Goal: Task Accomplishment & Management: Manage account settings

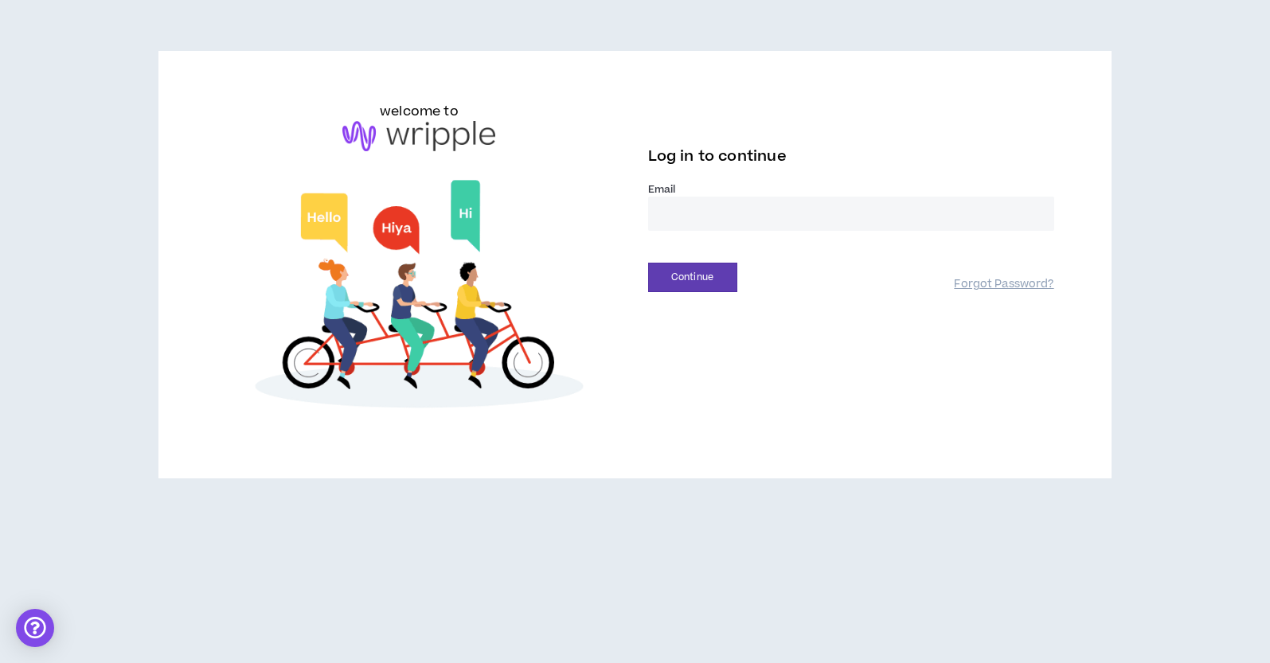
type input "**********"
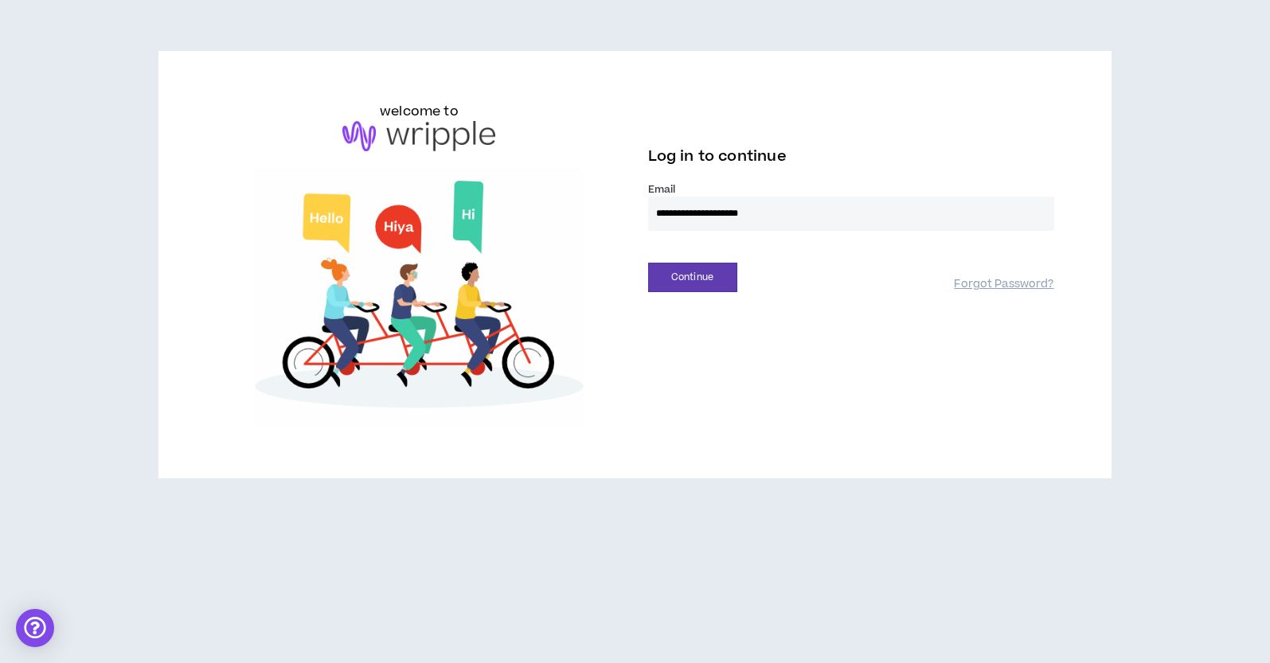
click at [709, 222] on input "**********" at bounding box center [851, 214] width 406 height 34
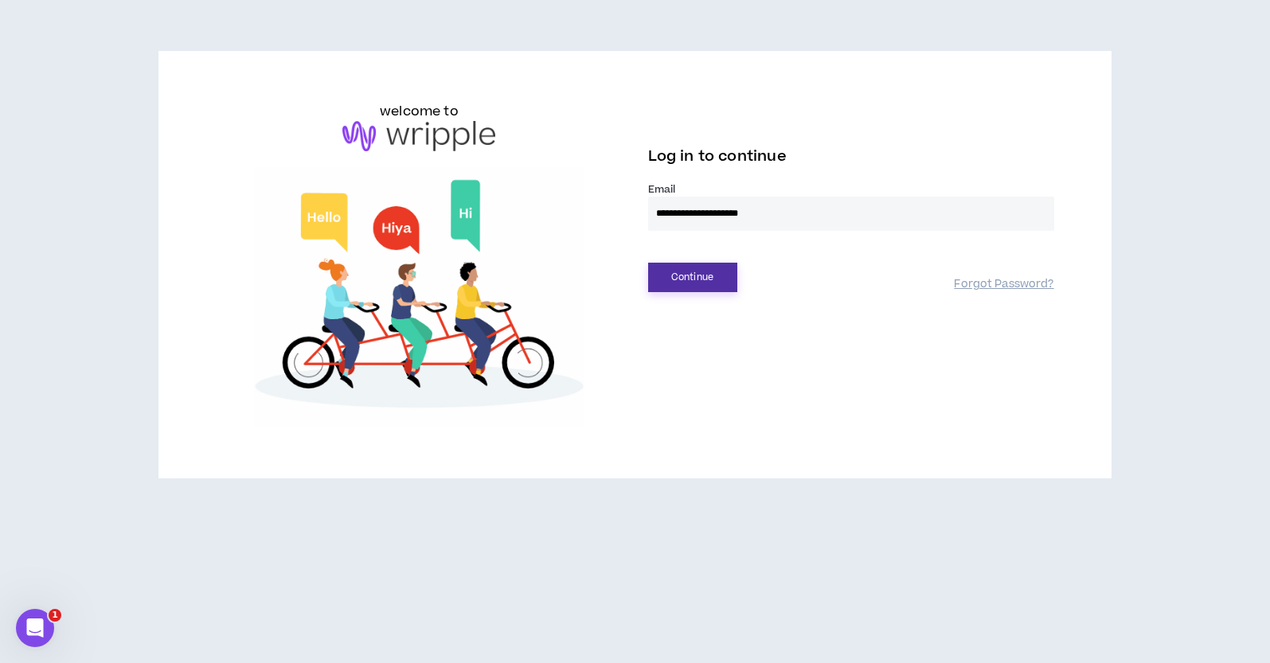
click at [697, 279] on button "Continue" at bounding box center [692, 277] width 89 height 29
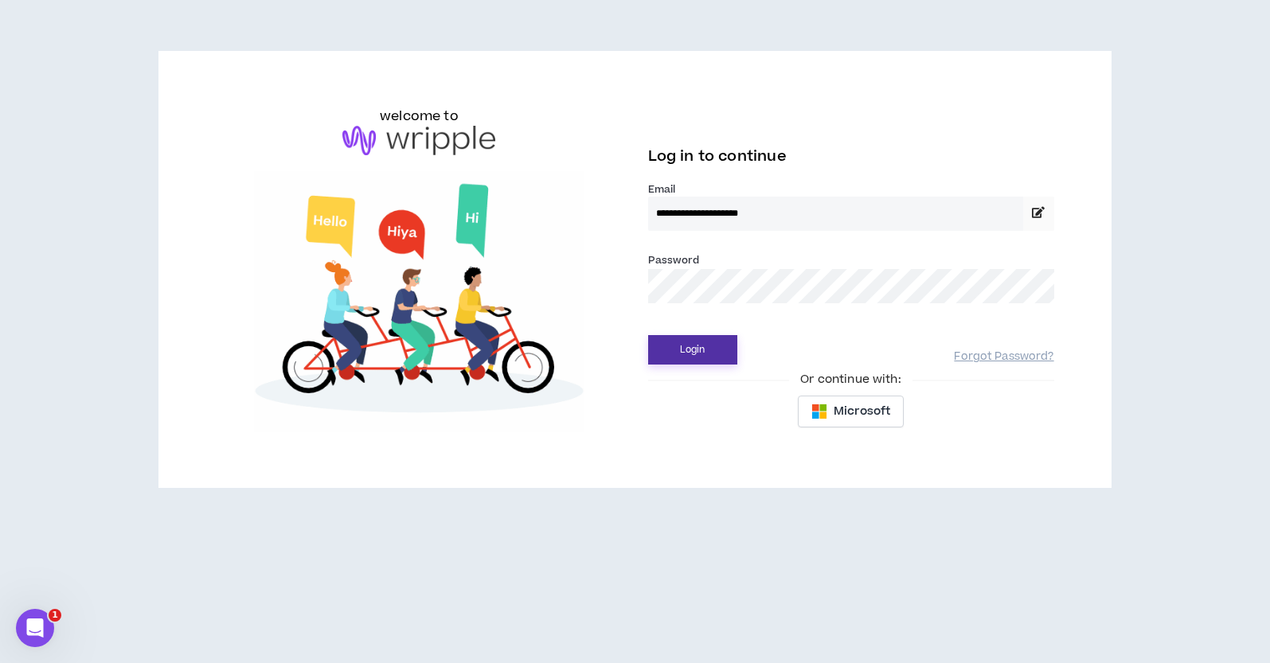
click at [679, 348] on button "Login" at bounding box center [692, 349] width 89 height 29
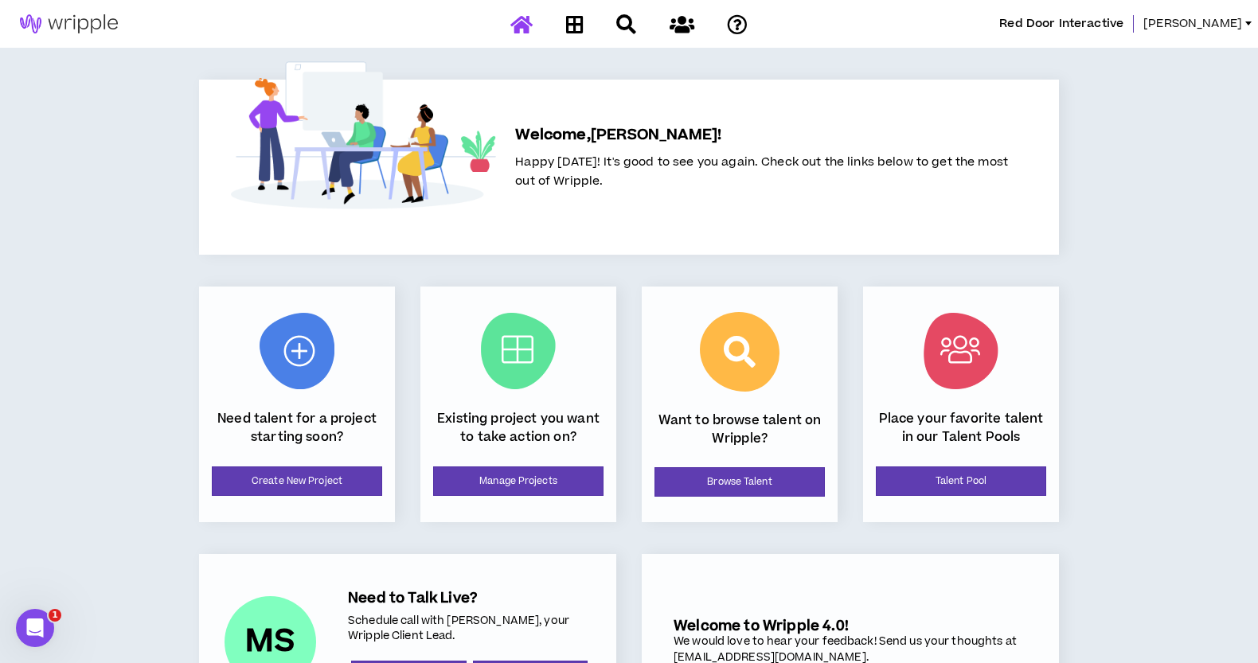
click at [1216, 21] on span "[PERSON_NAME]" at bounding box center [1192, 24] width 99 height 18
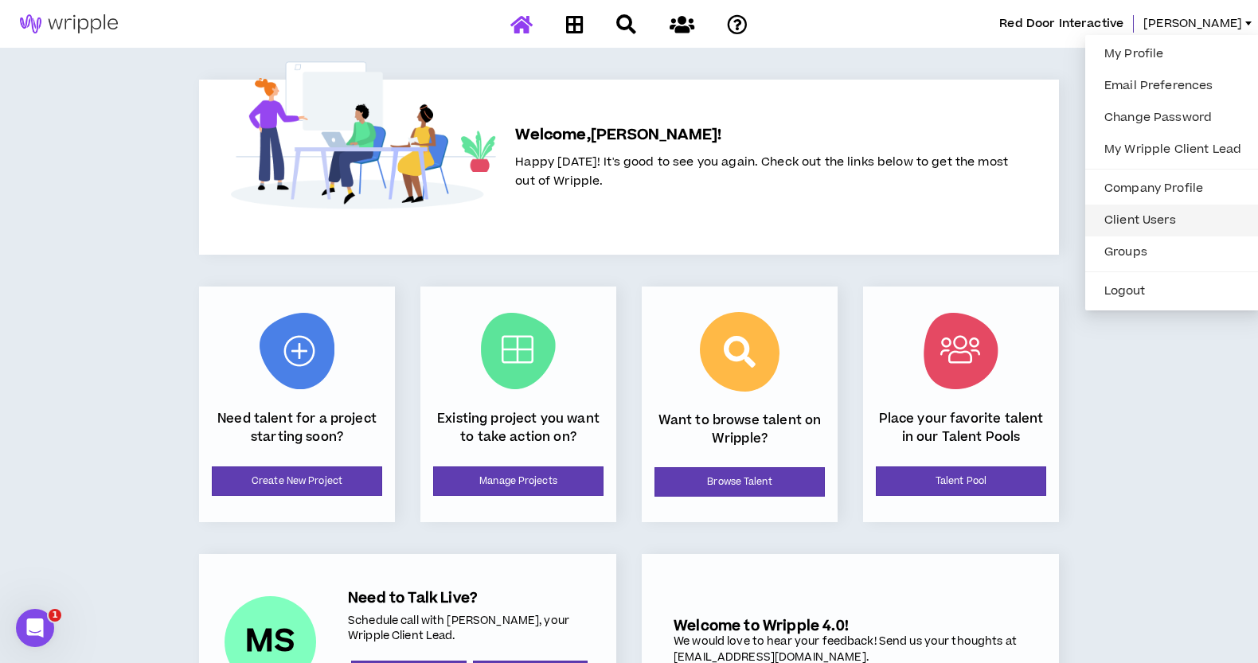
click at [1172, 223] on link "Client Users" at bounding box center [1173, 221] width 156 height 24
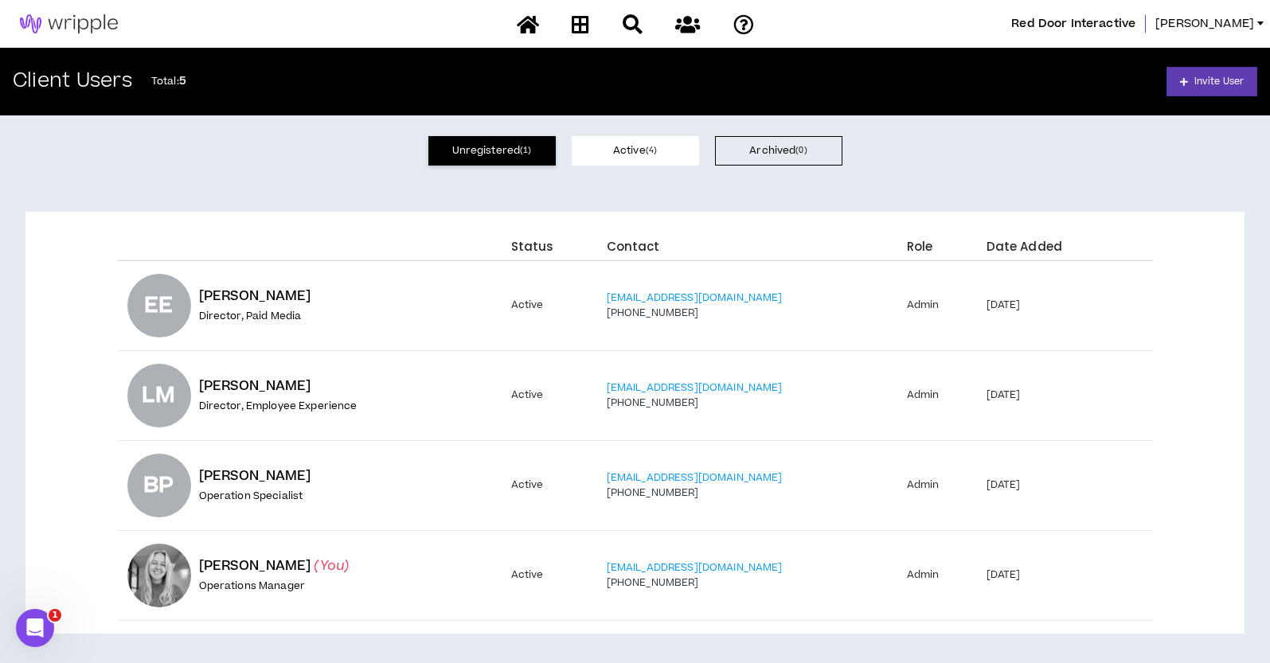
click at [509, 142] on button "Unregistered ( 1 )" at bounding box center [491, 150] width 127 height 29
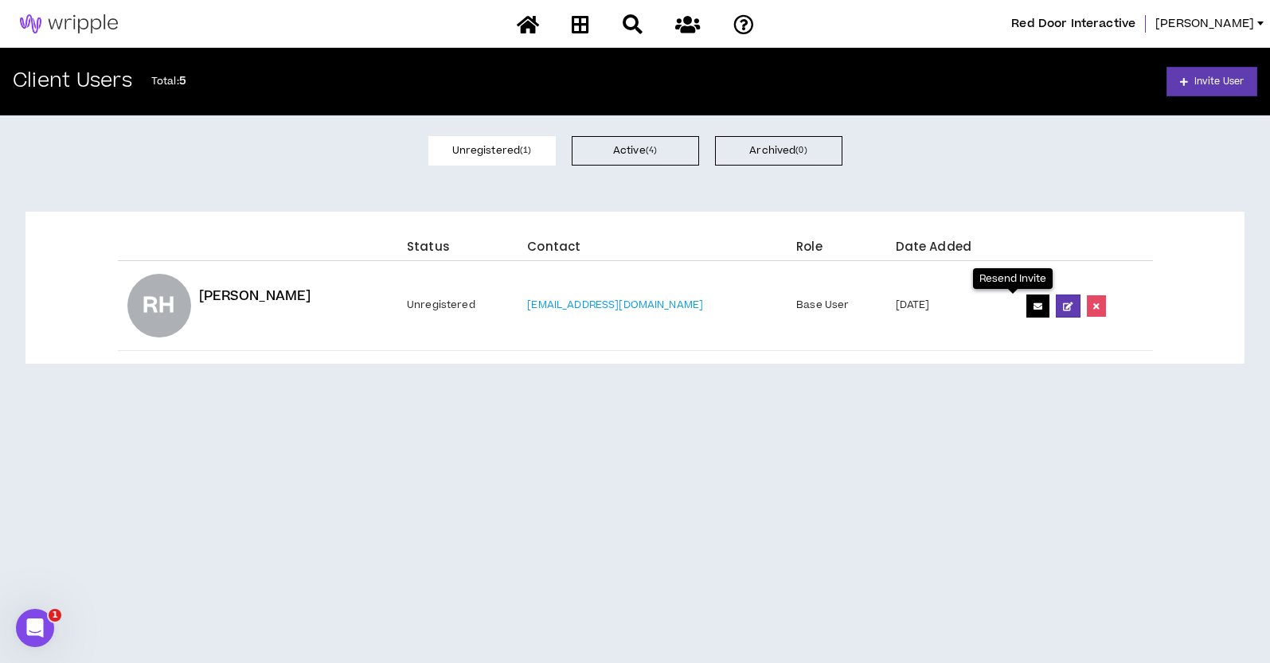
click at [1026, 310] on button at bounding box center [1037, 306] width 23 height 23
click at [537, 33] on icon at bounding box center [528, 24] width 22 height 20
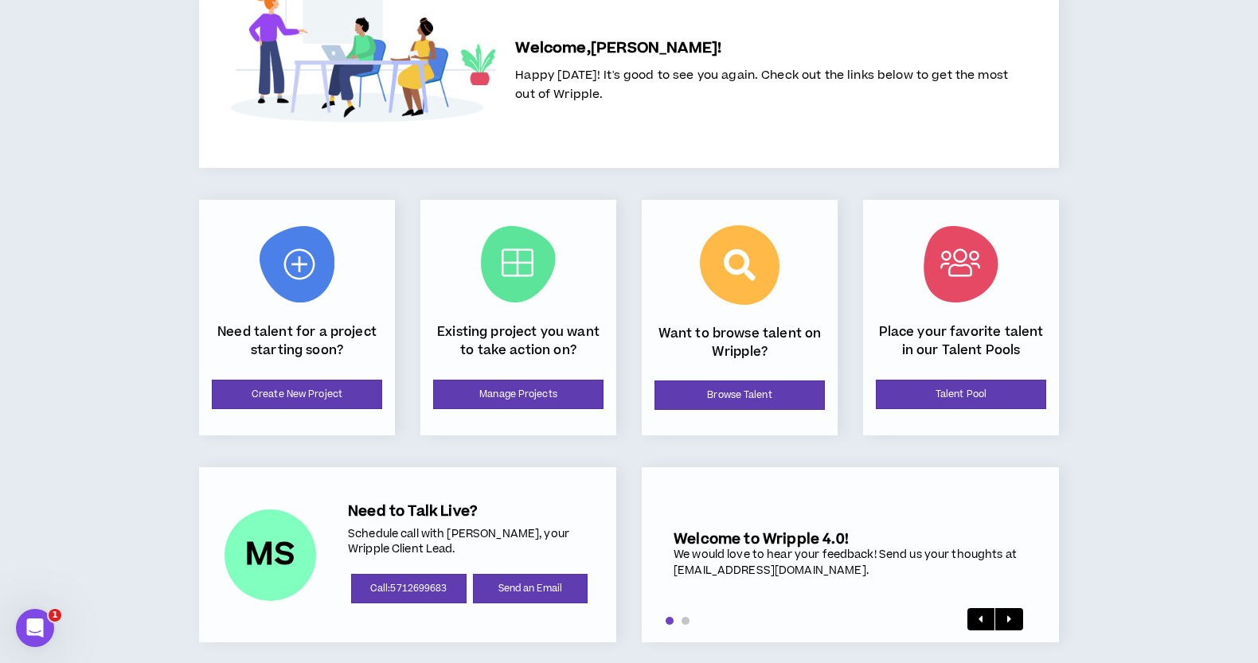
scroll to position [98, 0]
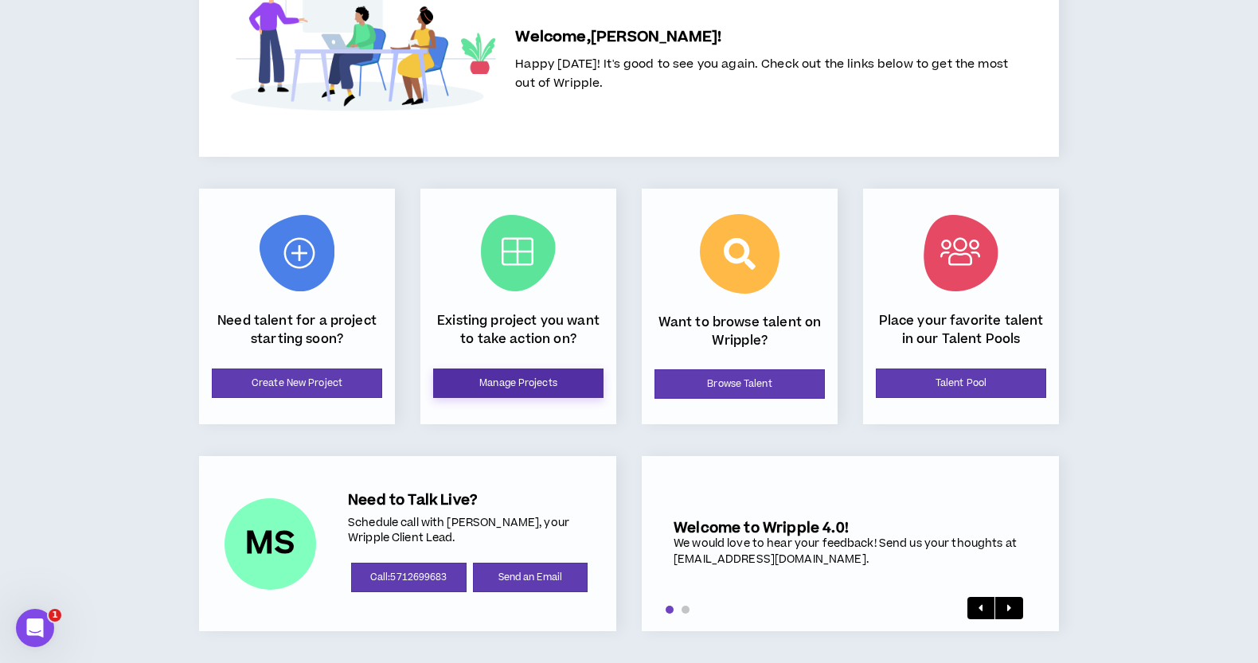
click at [548, 387] on link "Manage Projects" at bounding box center [518, 383] width 170 height 29
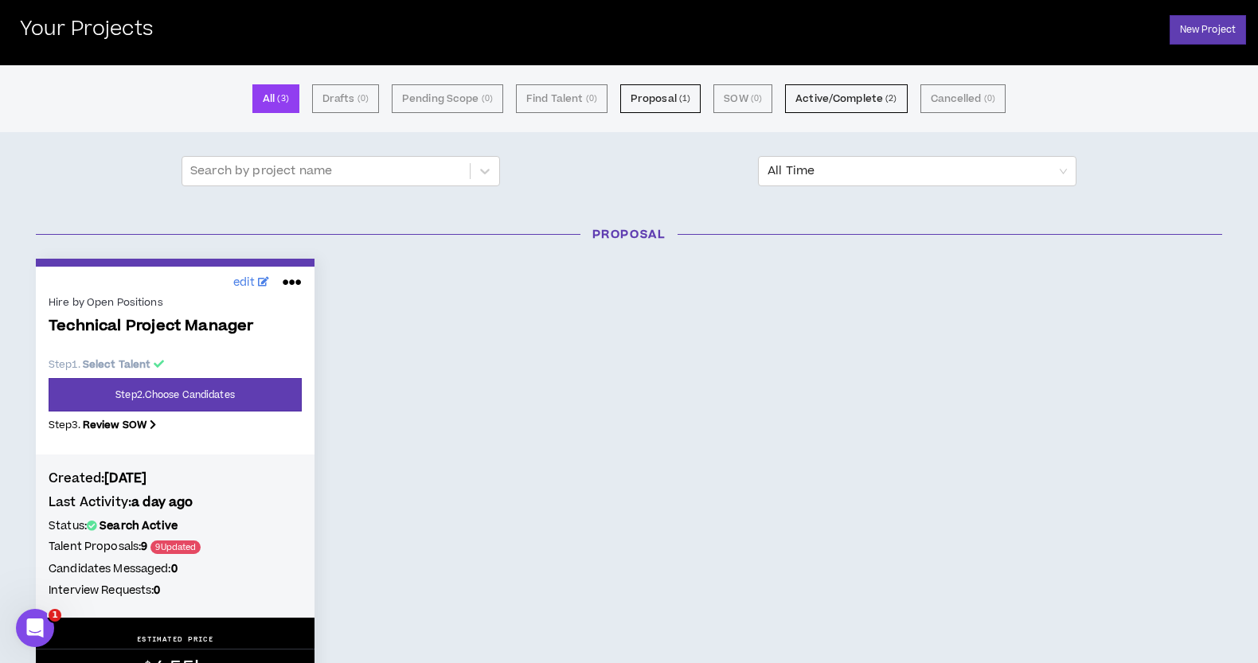
scroll to position [159, 0]
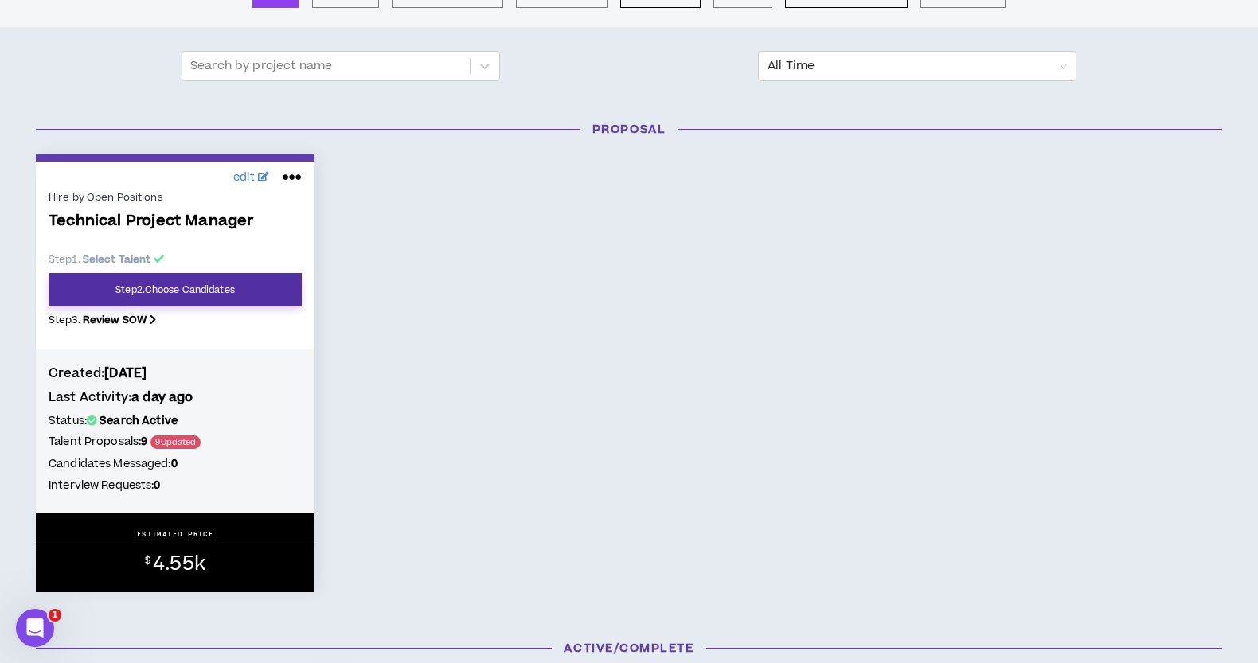
click at [188, 295] on link "Step 2 . Choose Candidates" at bounding box center [175, 289] width 253 height 33
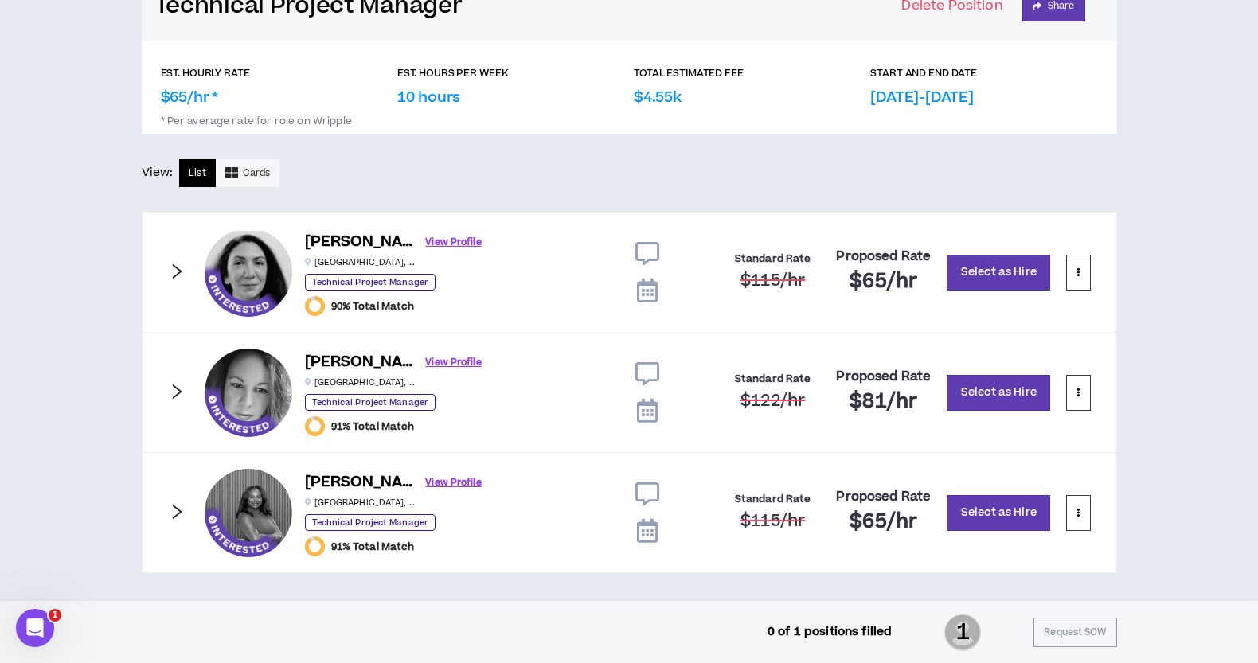
scroll to position [233, 0]
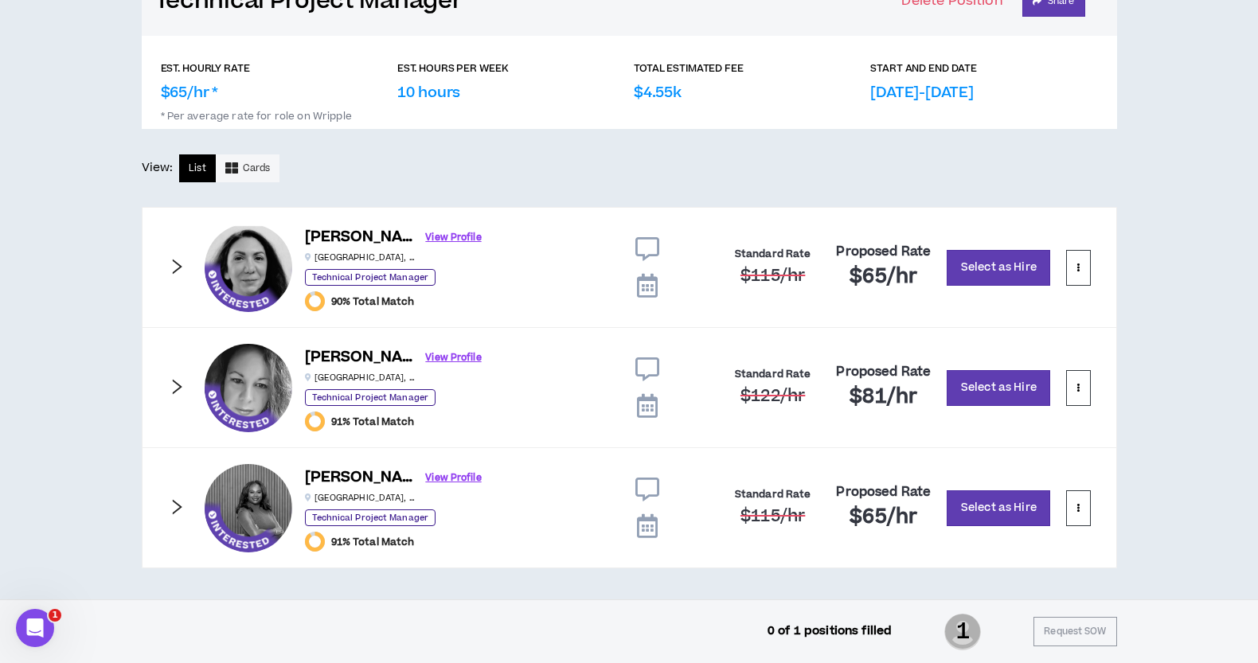
click at [174, 265] on icon "right" at bounding box center [177, 267] width 18 height 18
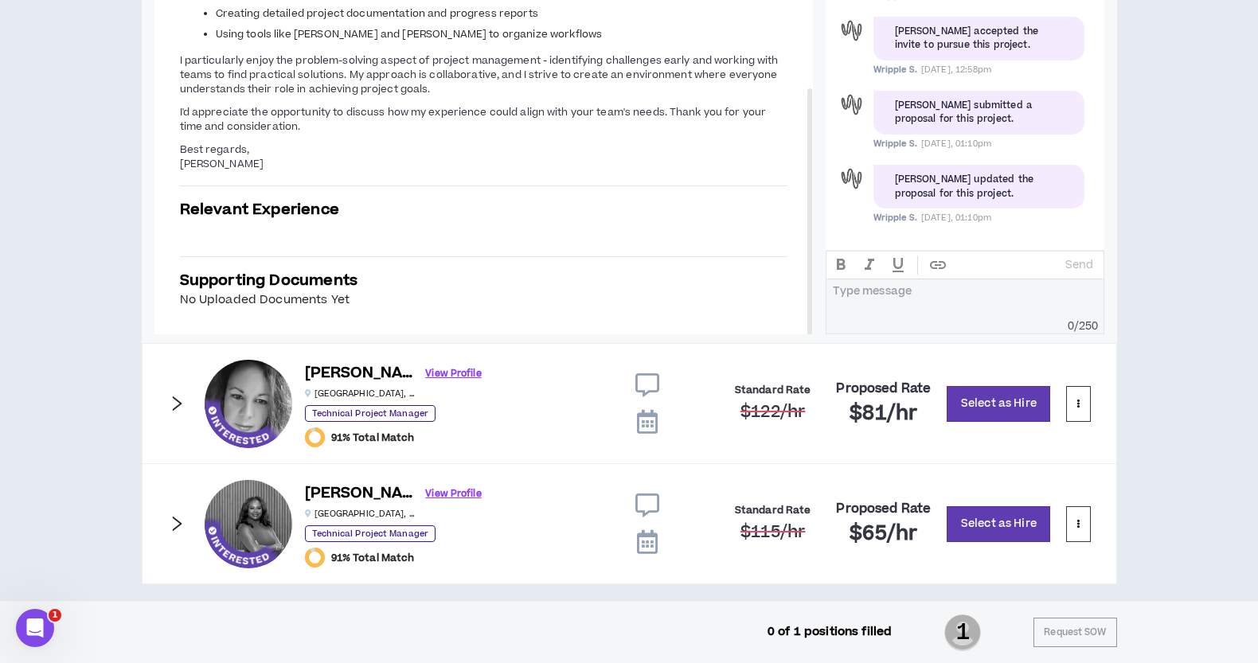
scroll to position [646, 0]
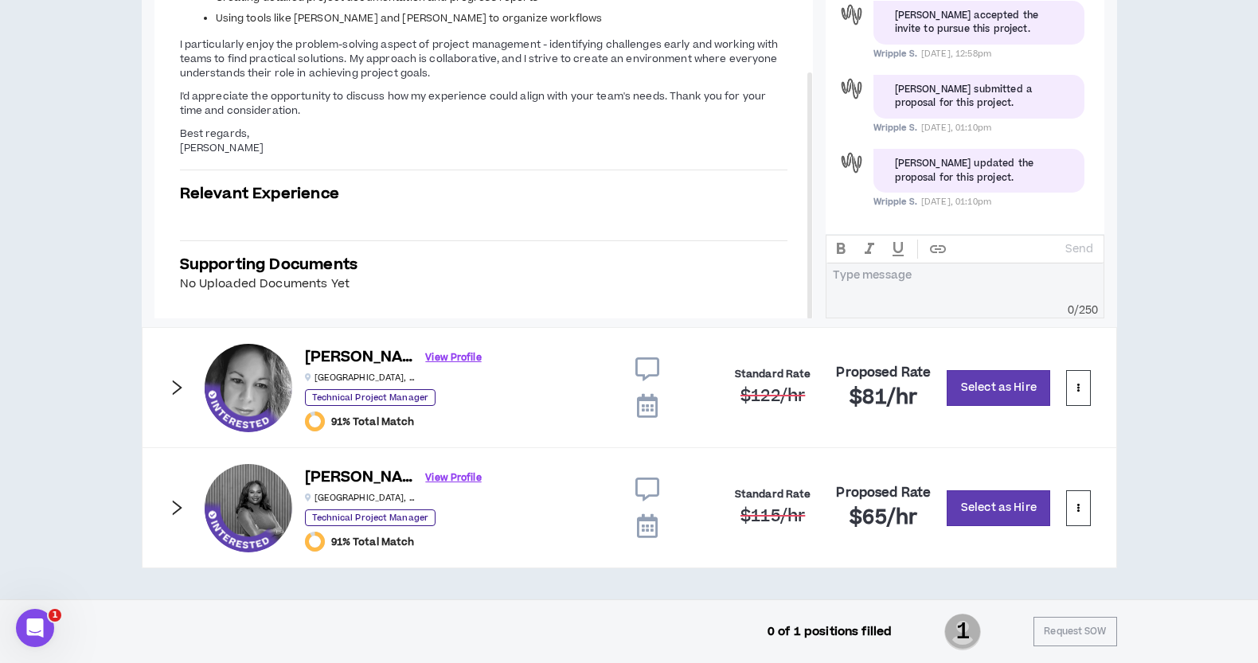
click at [174, 390] on icon "right" at bounding box center [177, 388] width 18 height 18
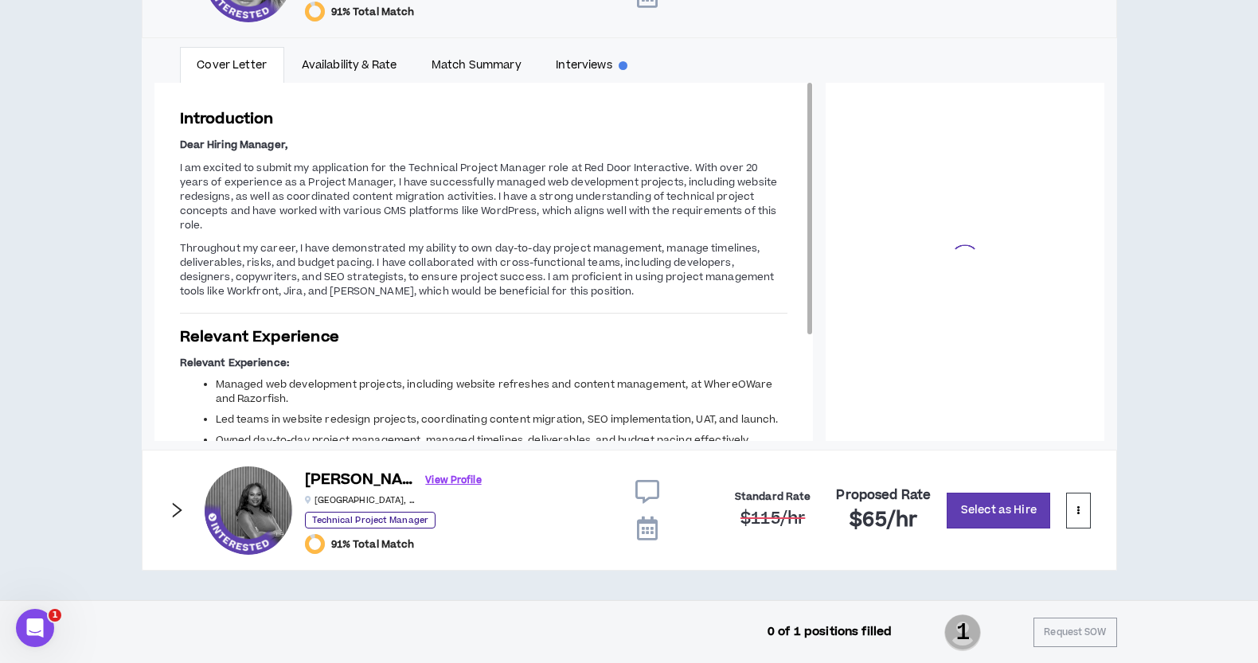
scroll to position [111, 0]
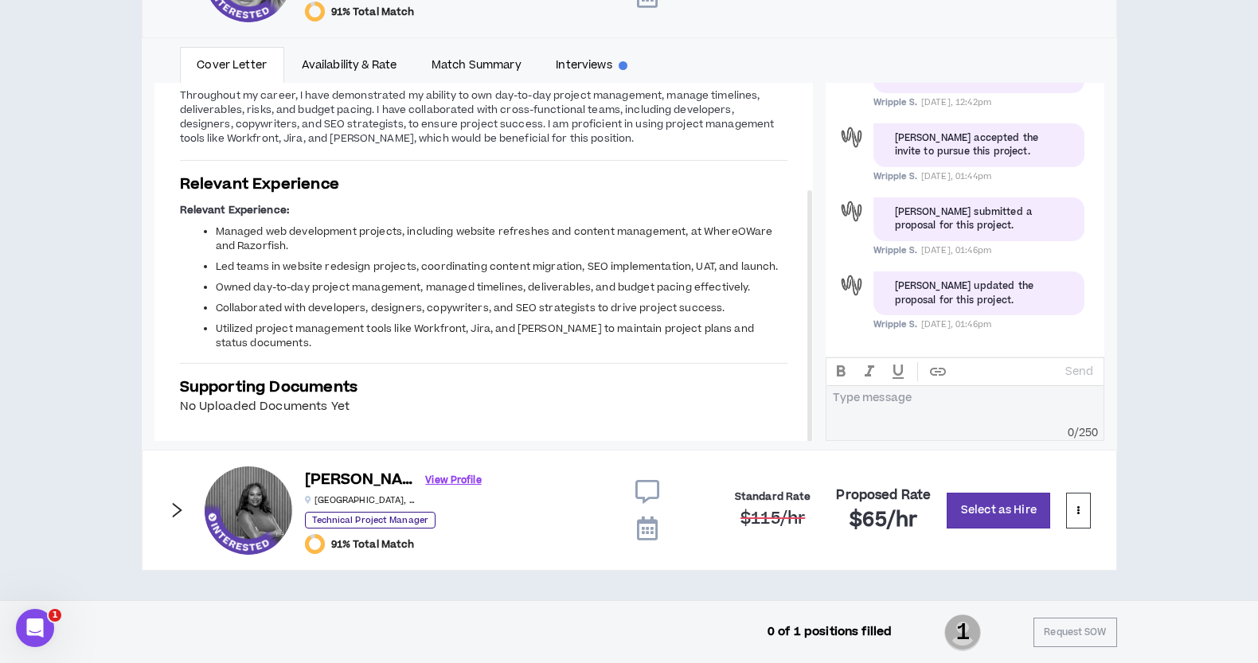
click at [178, 509] on icon "right" at bounding box center [177, 510] width 18 height 18
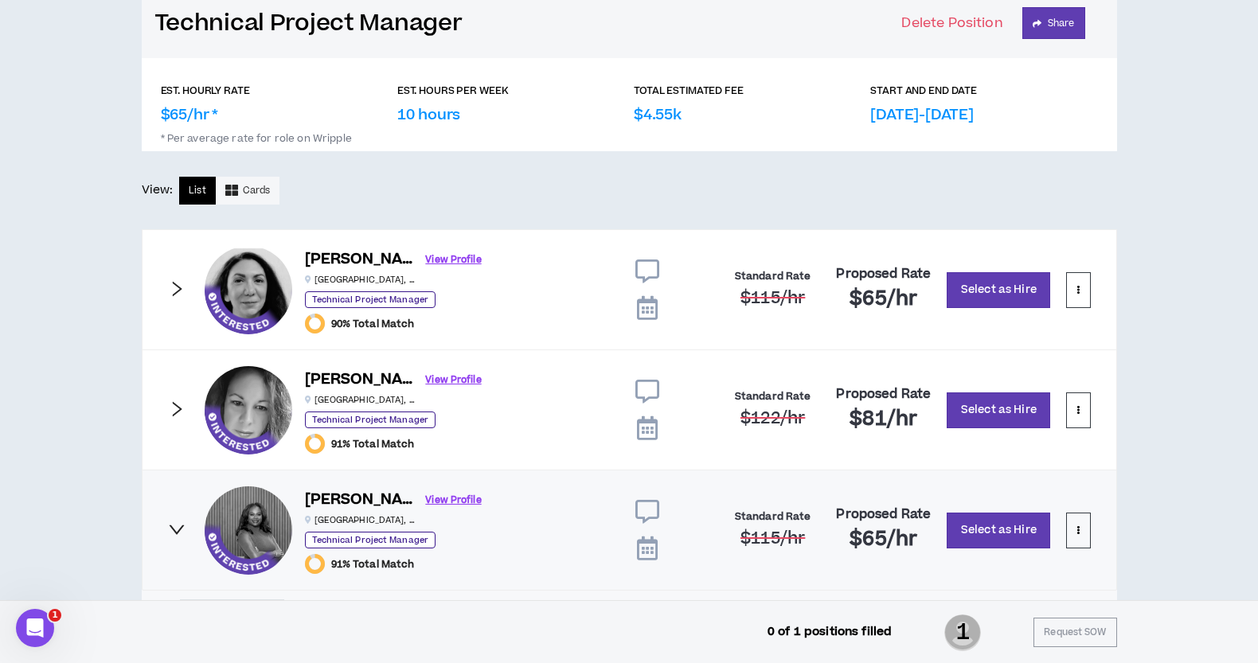
scroll to position [239, 0]
